Goal: Find specific page/section: Find specific page/section

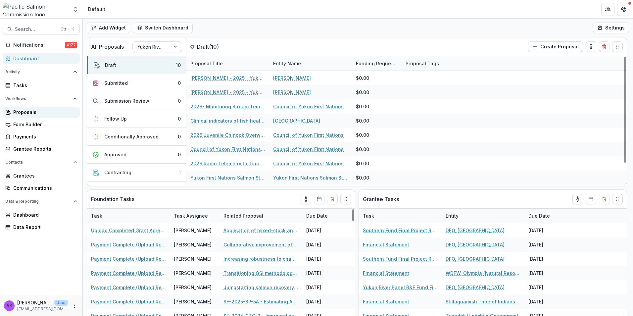
click at [23, 115] on div "Proposals" at bounding box center [43, 112] width 61 height 7
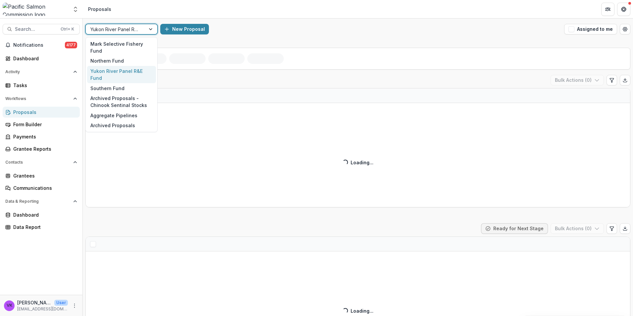
click at [149, 28] on div at bounding box center [151, 29] width 12 height 10
click at [119, 59] on div "Northern Fund" at bounding box center [121, 61] width 69 height 10
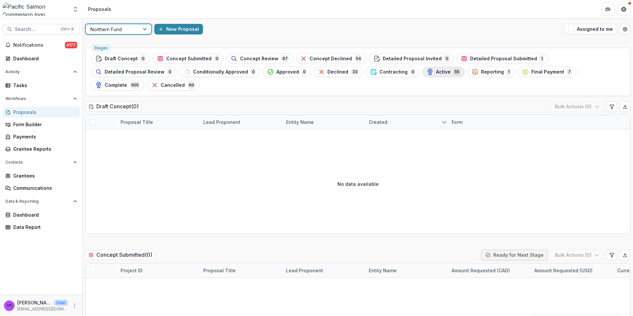
click at [436, 70] on span "Active" at bounding box center [443, 72] width 15 height 6
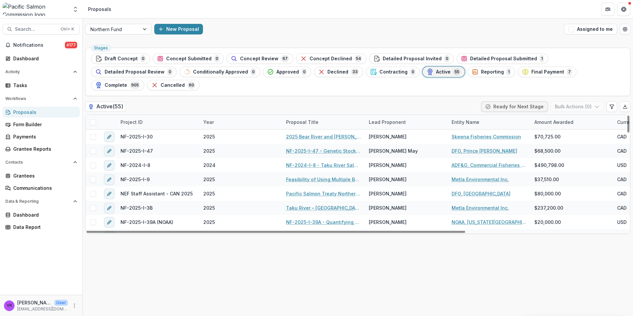
click at [152, 115] on div "Project ID" at bounding box center [158, 122] width 83 height 14
click at [158, 122] on input at bounding box center [157, 124] width 79 height 11
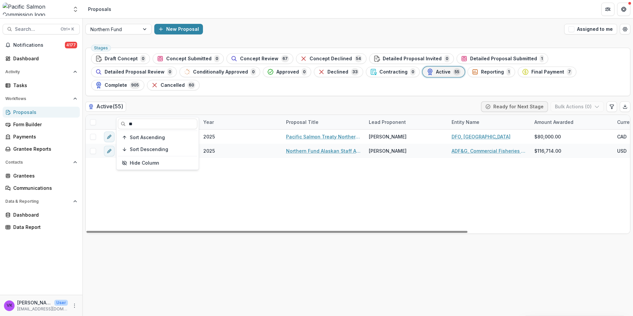
type input "**"
click at [292, 170] on div "NEF Staff Assistant - CAN 2025 2025 Pacific Salmon Treaty Northern Endowment Fu…" at bounding box center [474, 181] width 776 height 104
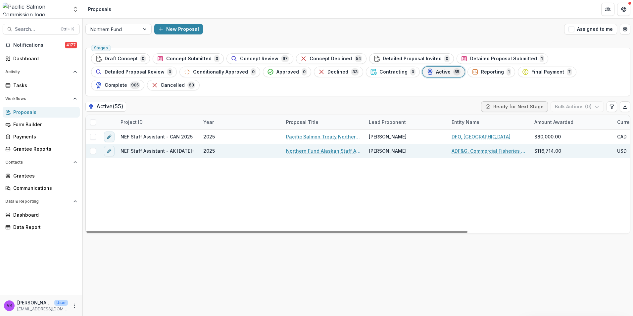
drag, startPoint x: 297, startPoint y: 136, endPoint x: 303, endPoint y: 137, distance: 6.0
click at [298, 147] on link "Northern Fund Alaskan Staff Assistant [DATE]-[DATE]" at bounding box center [323, 150] width 75 height 7
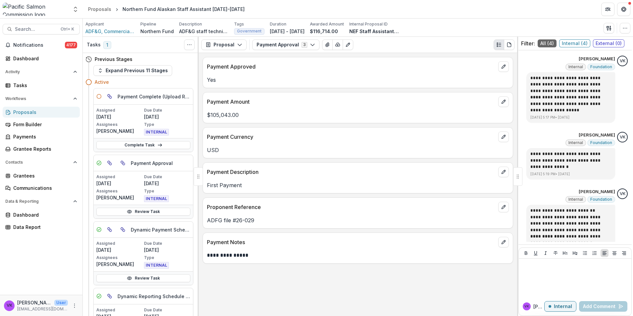
click at [370, 10] on header "Proposals Northern Fund Alaskan Staff Assistant [DATE]-[DATE]" at bounding box center [358, 9] width 550 height 18
